Goal: Navigation & Orientation: Understand site structure

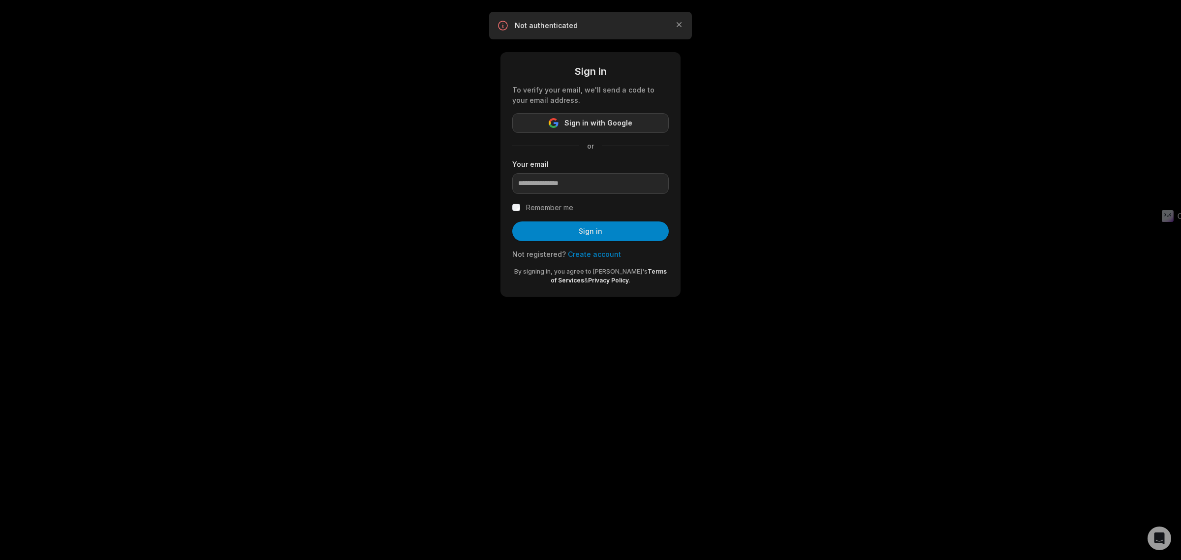
click at [614, 117] on span "Sign in with Google" at bounding box center [598, 123] width 68 height 12
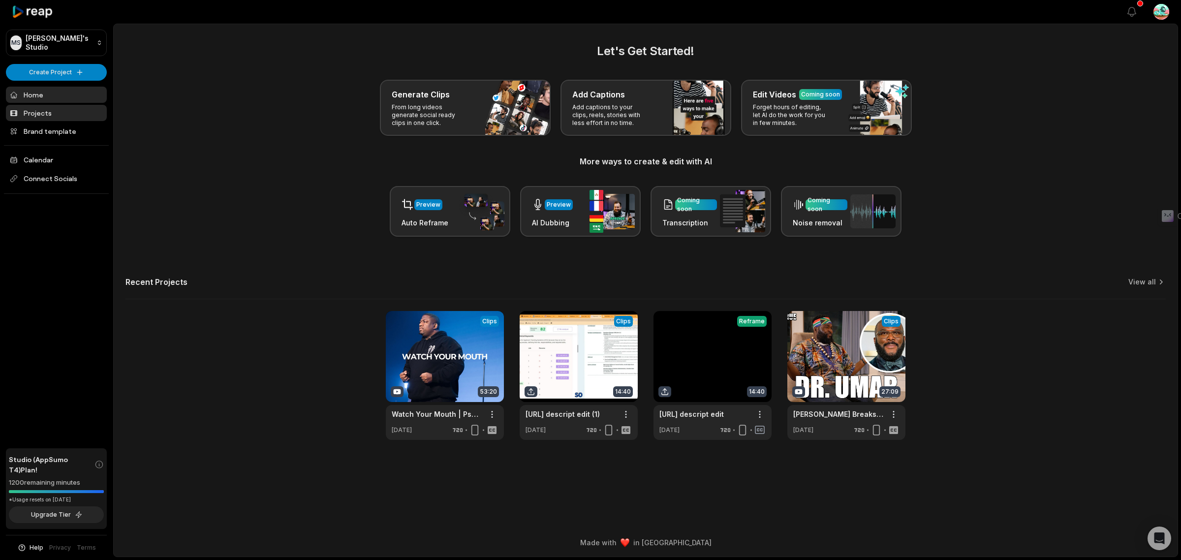
click at [49, 115] on link "Projects" at bounding box center [56, 113] width 101 height 16
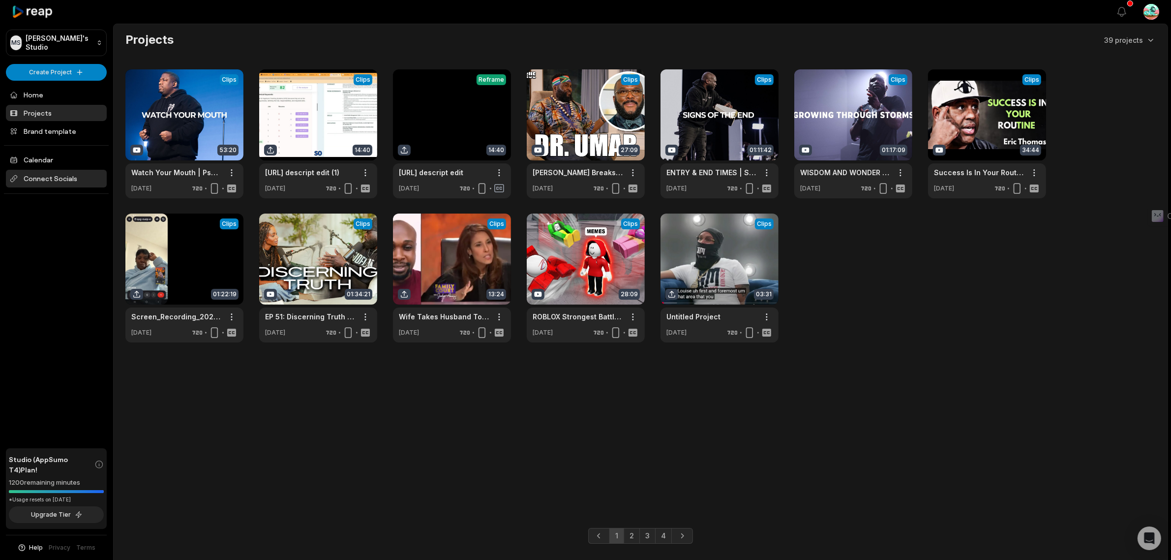
click at [80, 183] on span "Connect Socials" at bounding box center [56, 179] width 101 height 18
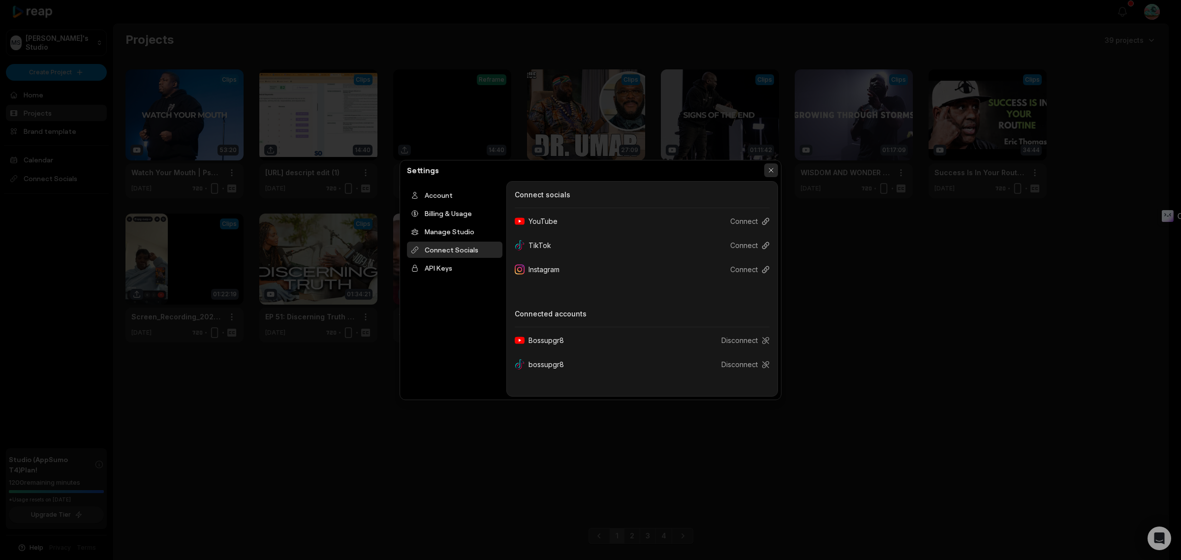
click at [772, 173] on button "button" at bounding box center [771, 170] width 14 height 14
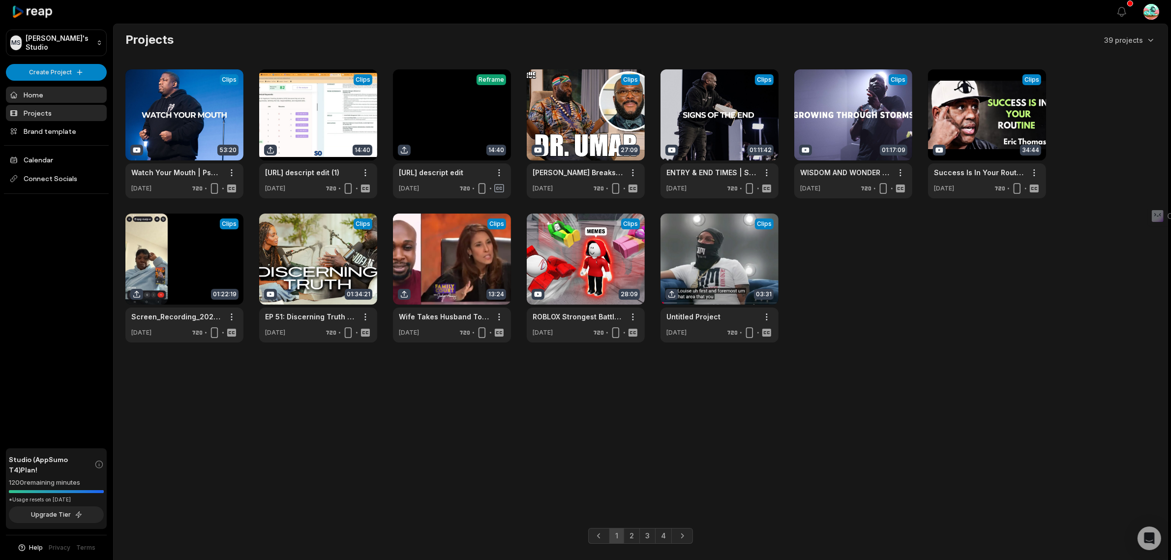
click at [56, 92] on link "Home" at bounding box center [56, 95] width 101 height 16
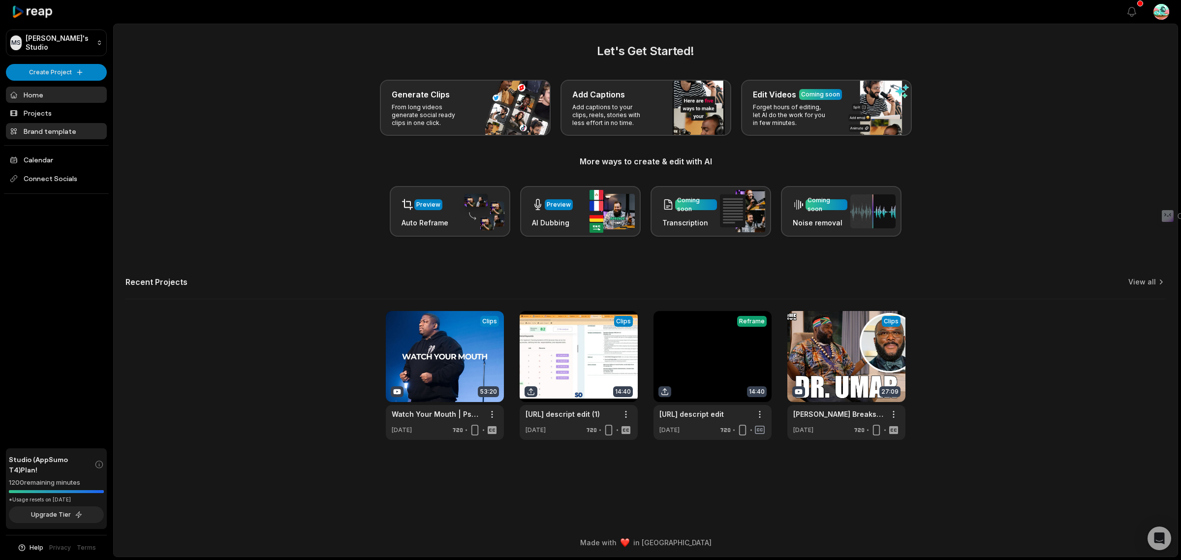
click at [64, 128] on link "Brand template" at bounding box center [56, 131] width 101 height 16
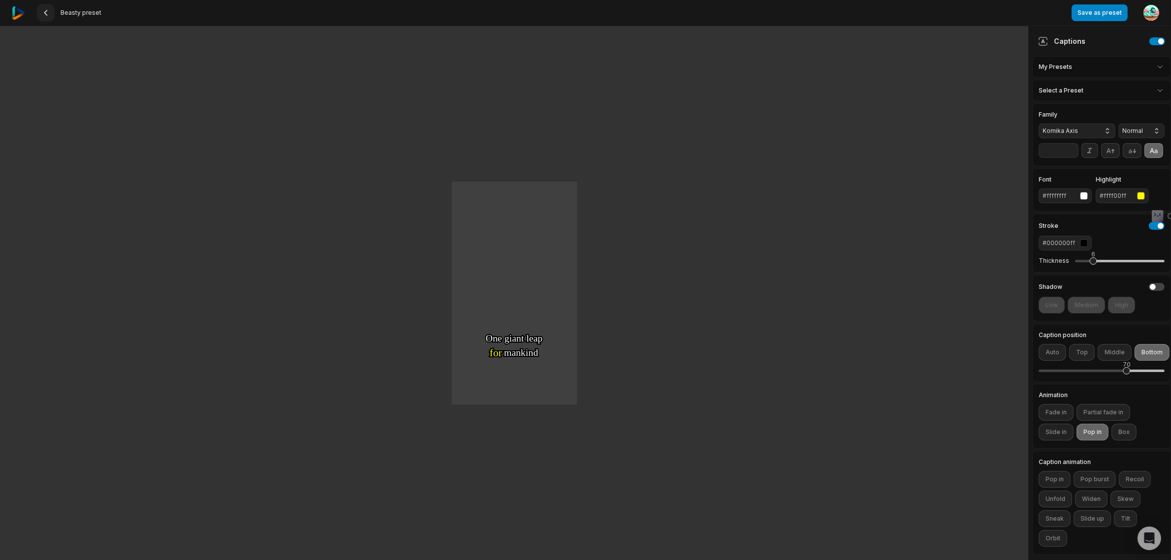
click at [44, 11] on icon at bounding box center [46, 13] width 8 height 8
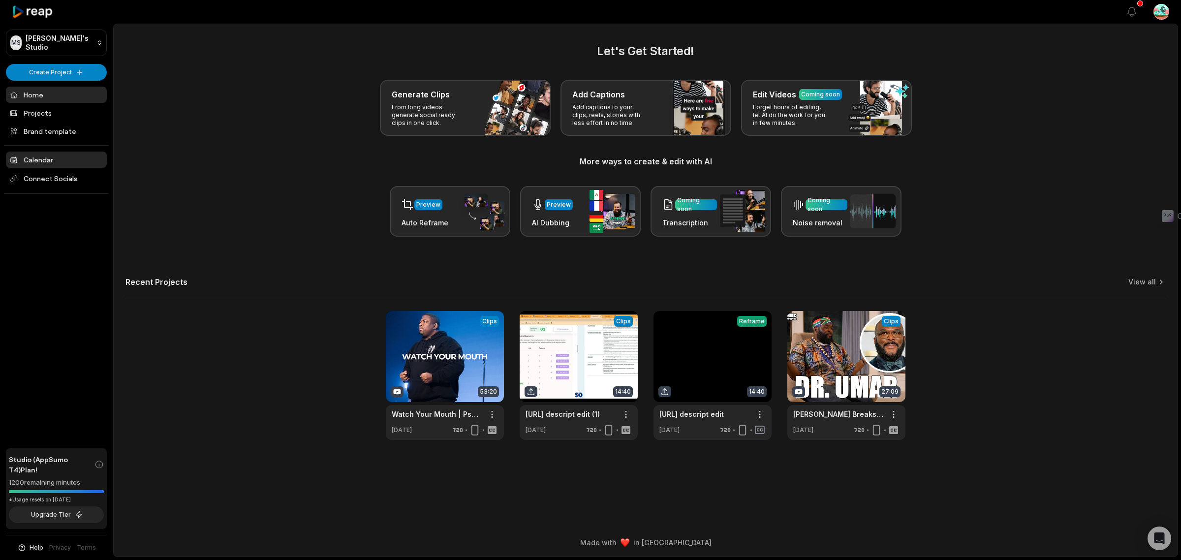
click at [48, 153] on link "Calendar" at bounding box center [56, 160] width 101 height 16
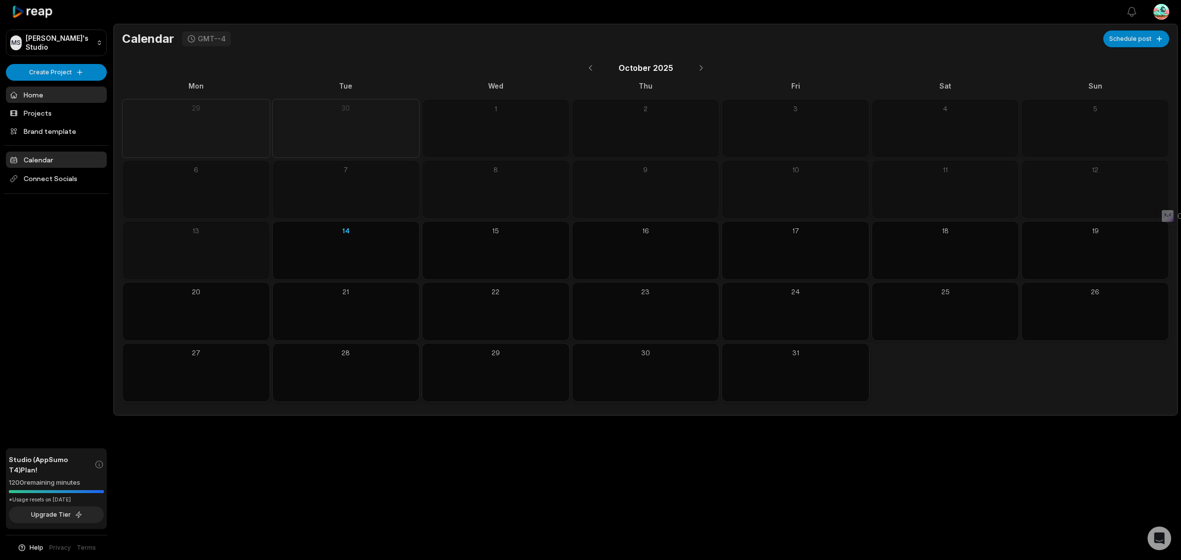
click at [37, 89] on link "Home" at bounding box center [56, 95] width 101 height 16
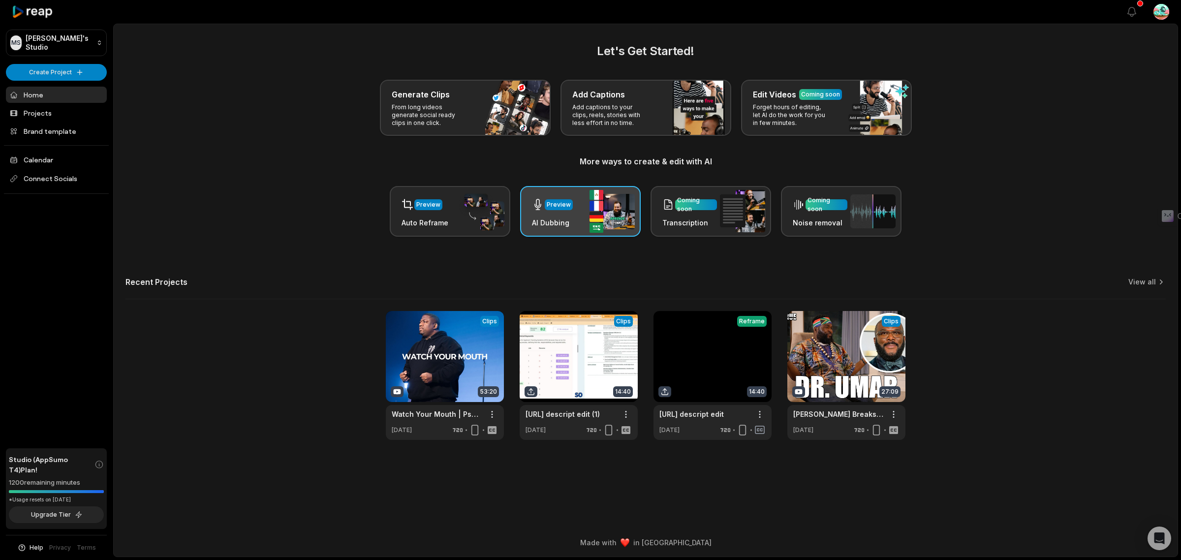
click at [576, 205] on div "Preview AI Dubbing" at bounding box center [580, 211] width 121 height 51
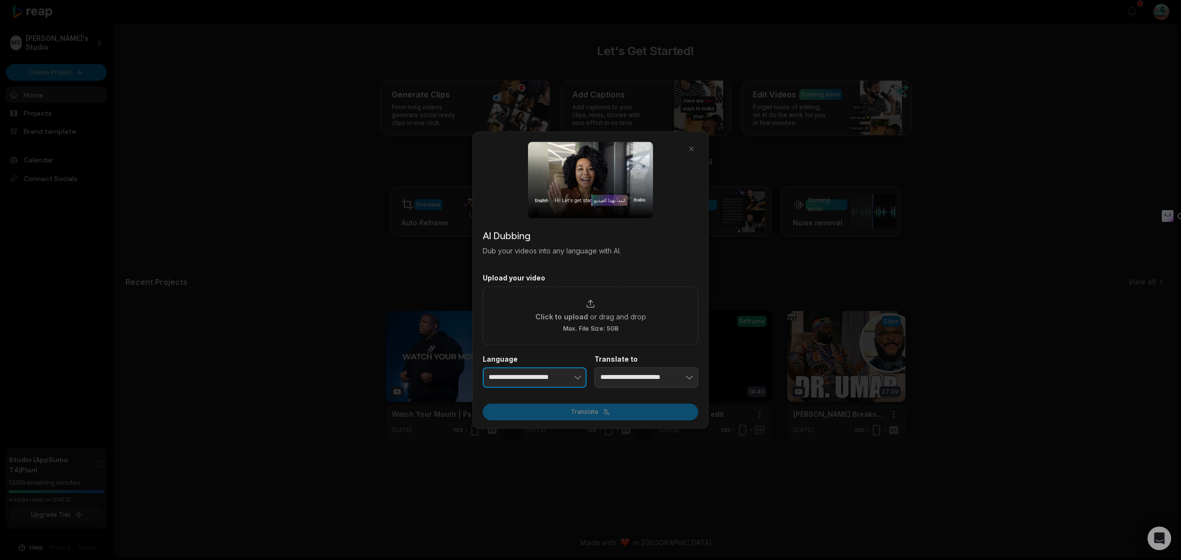
type input "**********"
click at [581, 379] on icon "button" at bounding box center [578, 377] width 10 height 10
click at [576, 377] on icon "button" at bounding box center [578, 377] width 10 height 10
drag, startPoint x: 670, startPoint y: 252, endPoint x: 675, endPoint y: 235, distance: 18.5
click at [670, 251] on p "Dub your videos into any language with AI." at bounding box center [590, 250] width 215 height 10
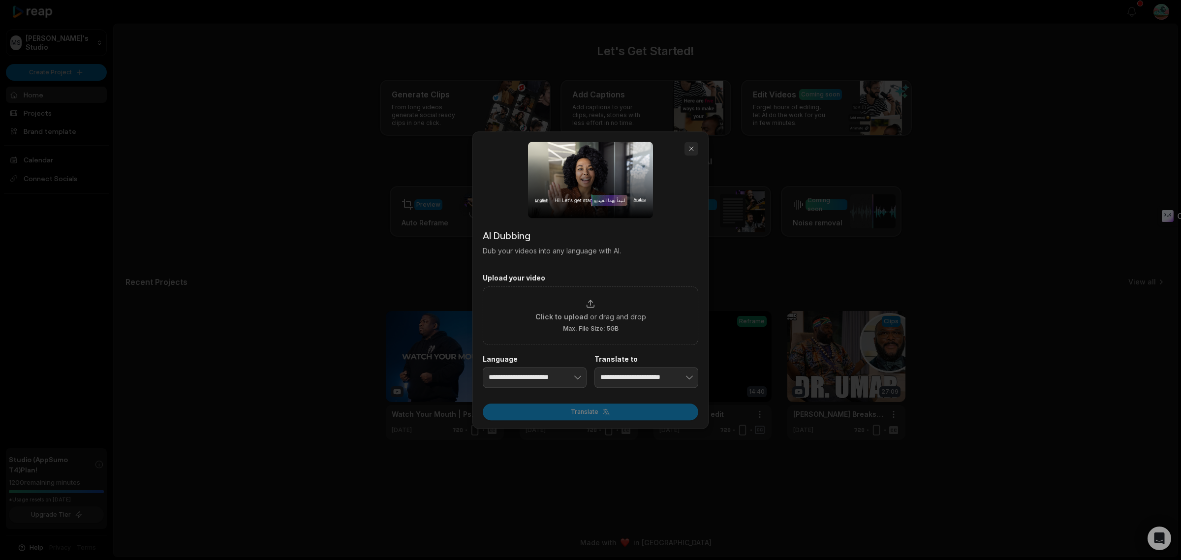
click at [694, 152] on button "button" at bounding box center [691, 149] width 14 height 14
